Goal: Information Seeking & Learning: Learn about a topic

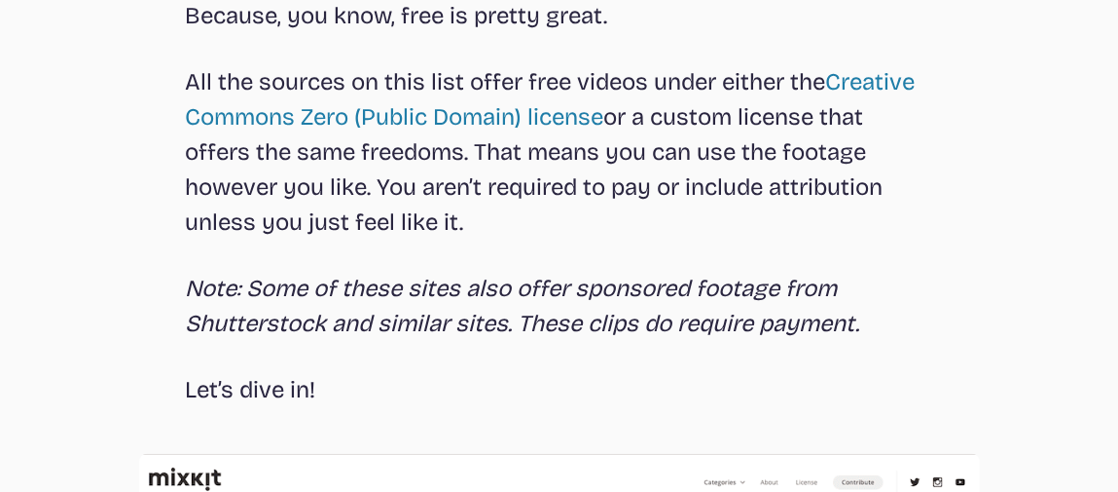
scroll to position [973, 0]
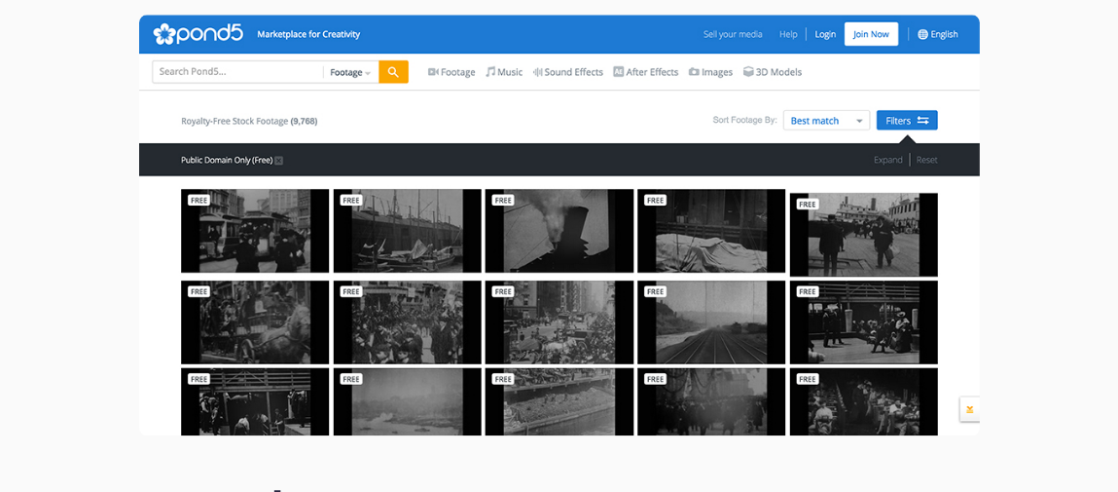
scroll to position [8176, 0]
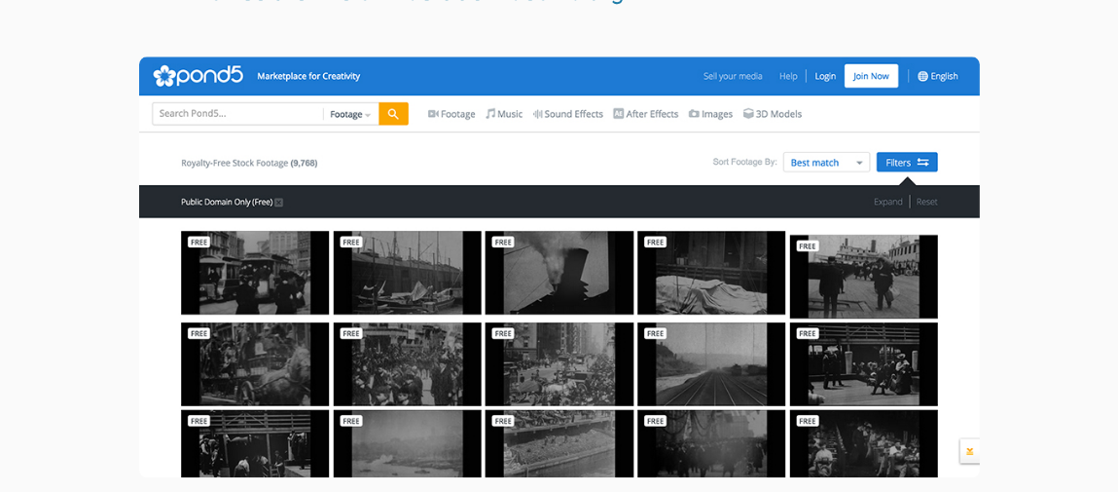
click at [277, 237] on img at bounding box center [559, 266] width 841 height 420
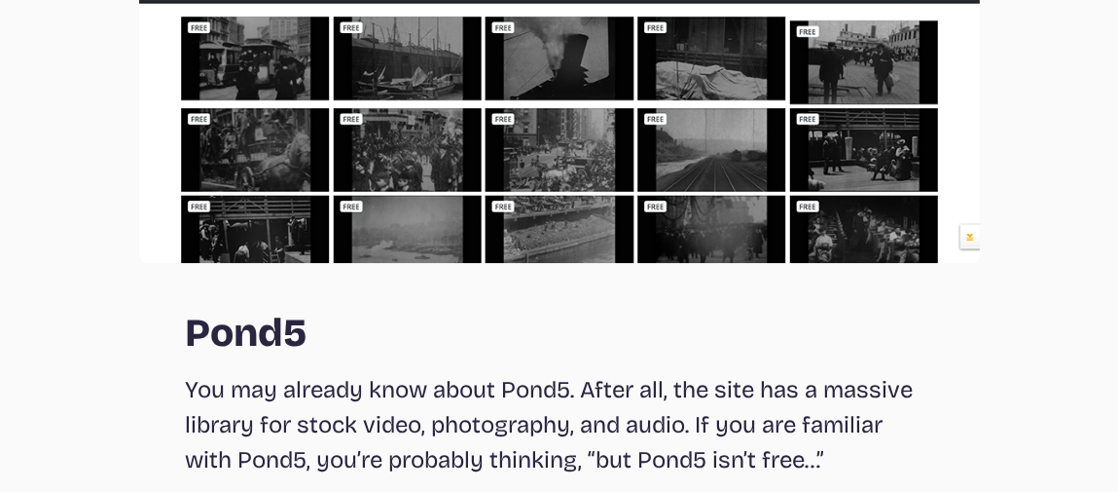
scroll to position [8468, 0]
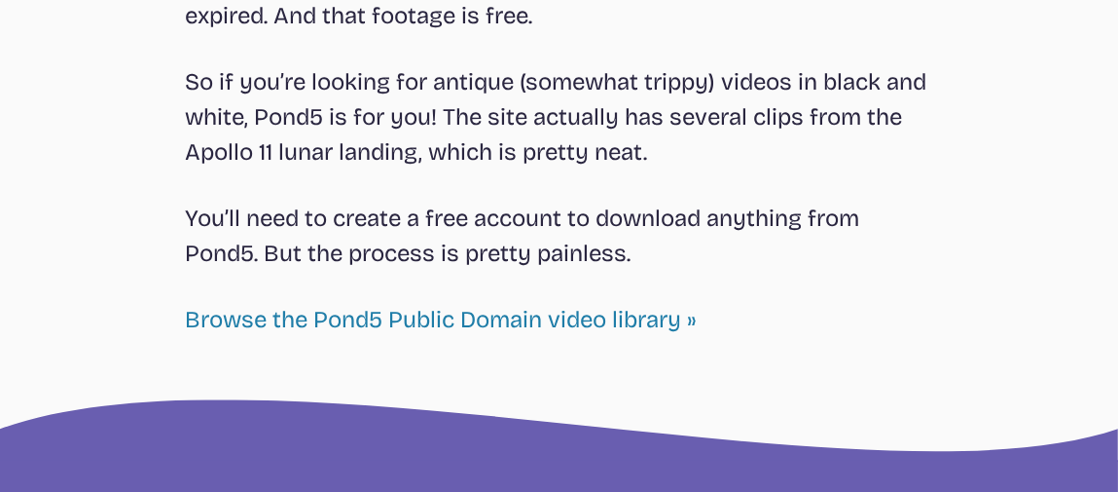
scroll to position [8928, 0]
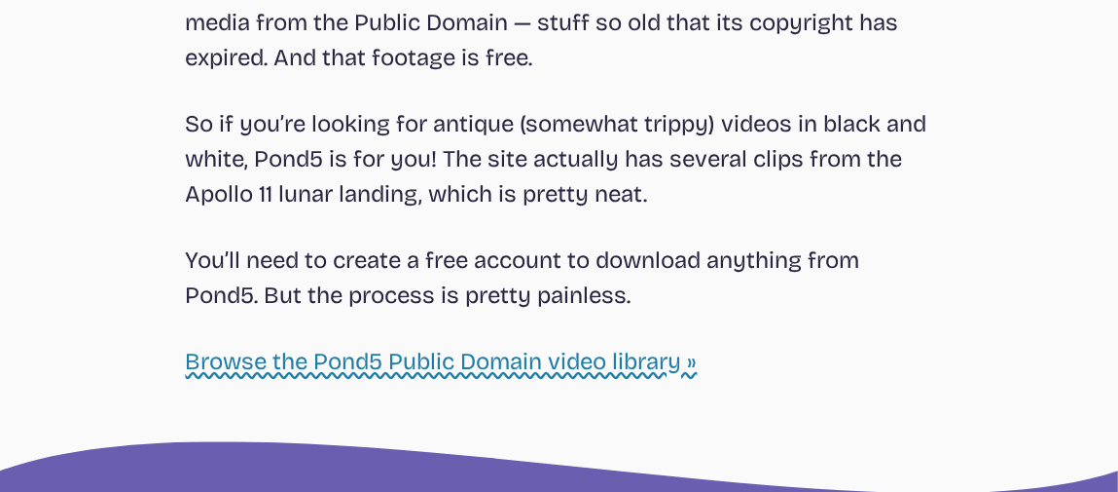
click at [588, 347] on link "Browse the Pond5 Public Domain video library »" at bounding box center [442, 360] width 512 height 27
